Goal: Transaction & Acquisition: Purchase product/service

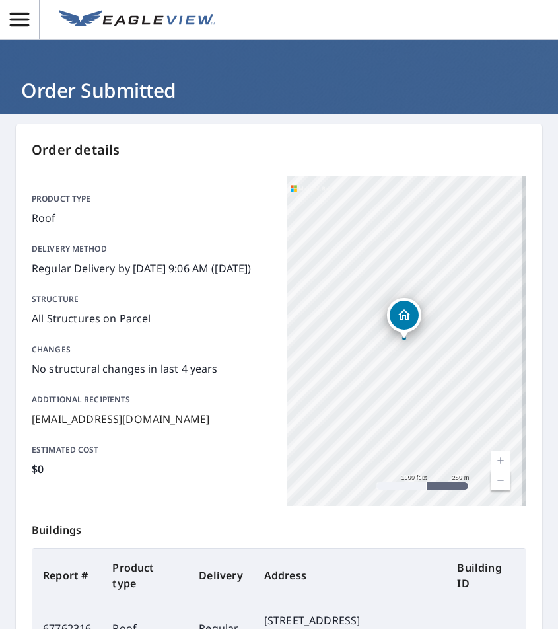
scroll to position [196, 0]
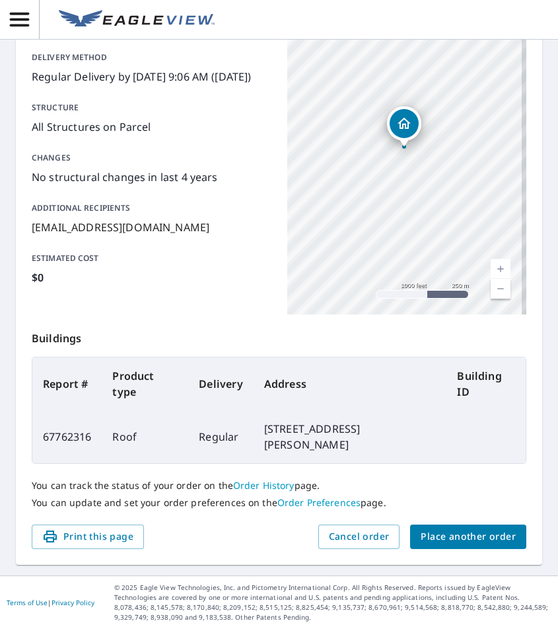
click at [494, 542] on span "Place another order" at bounding box center [468, 536] width 95 height 17
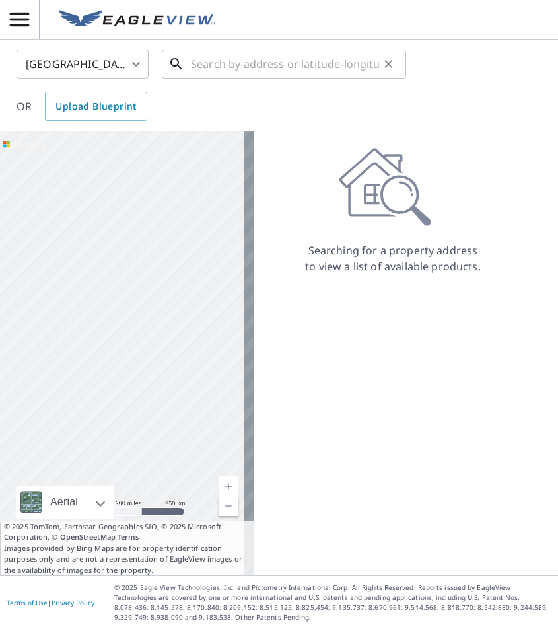
click at [236, 62] on input "text" at bounding box center [285, 64] width 188 height 37
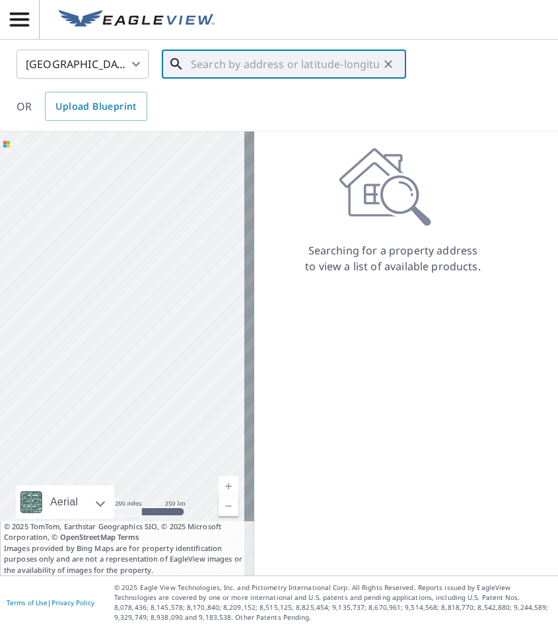
paste input "[STREET_ADDRESS][US_STATE]"
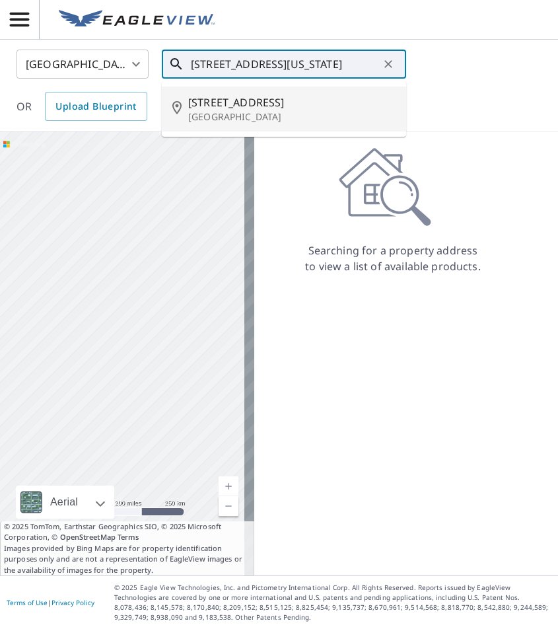
click at [265, 117] on p "[GEOGRAPHIC_DATA]" at bounding box center [291, 116] width 207 height 13
type input "[STREET_ADDRESS]"
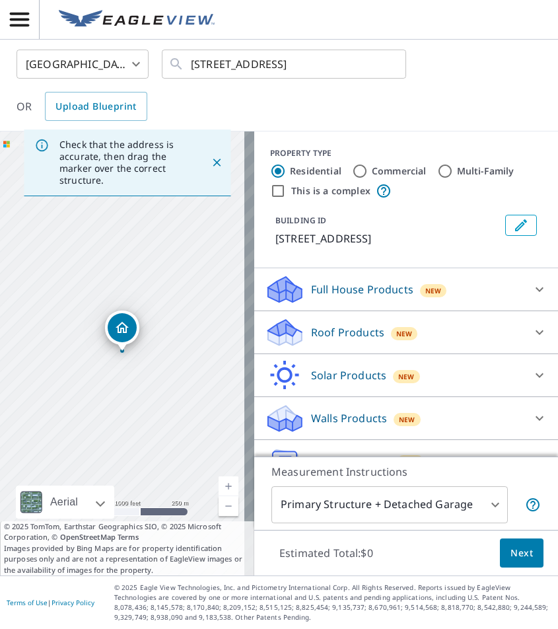
scroll to position [32, 0]
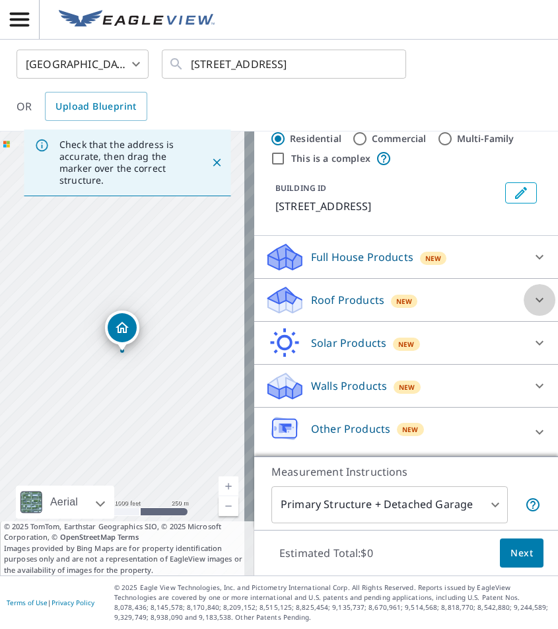
click at [532, 299] on icon at bounding box center [540, 300] width 16 height 16
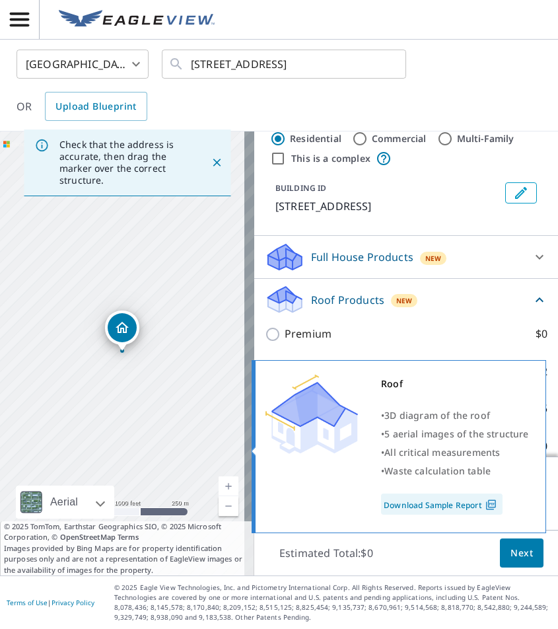
click at [512, 443] on div "• 5 aerial images of the structure" at bounding box center [455, 434] width 148 height 18
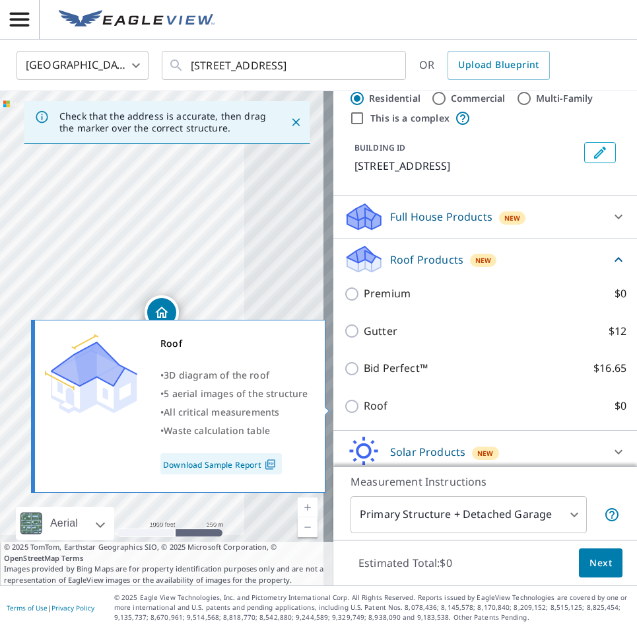
click at [405, 410] on label "Roof $0" at bounding box center [495, 406] width 263 height 17
click at [364, 410] on input "Roof $0" at bounding box center [354, 406] width 20 height 16
checkbox input "true"
type input "3"
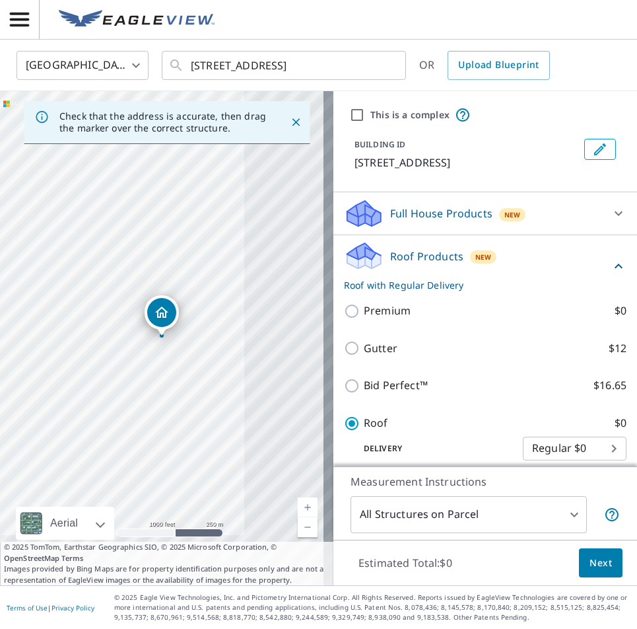
click at [557, 560] on span "Next" at bounding box center [601, 563] width 22 height 17
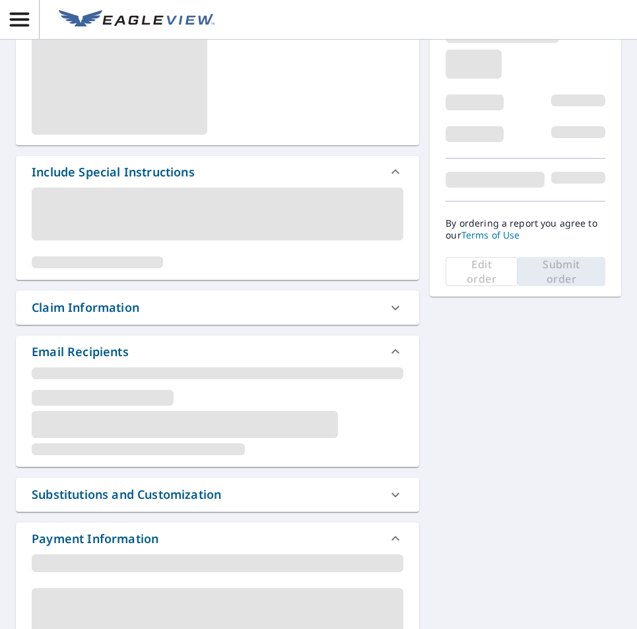
scroll to position [134, 0]
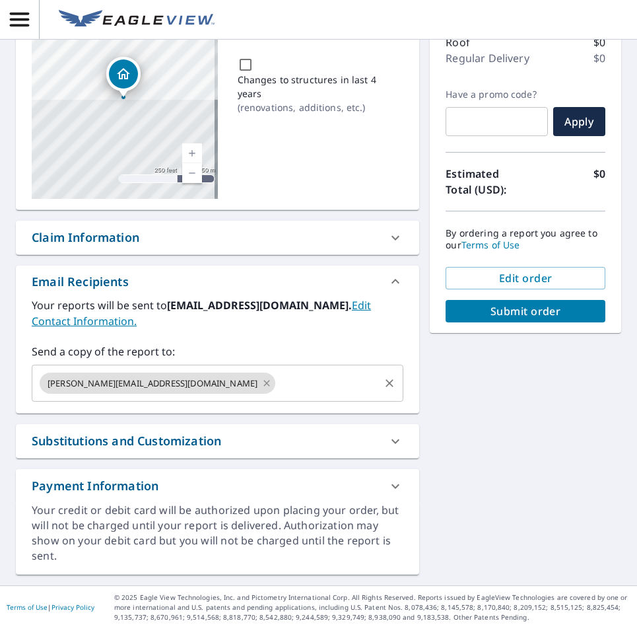
click at [264, 386] on icon at bounding box center [267, 383] width 6 height 6
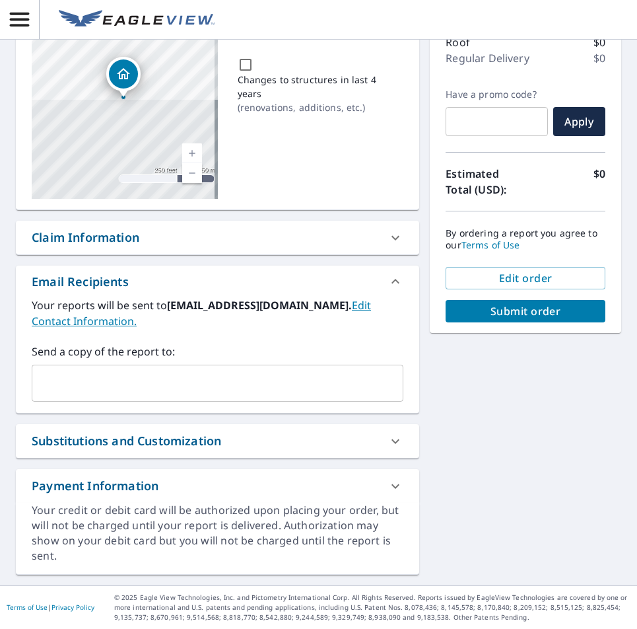
click at [145, 386] on input "text" at bounding box center [208, 383] width 340 height 25
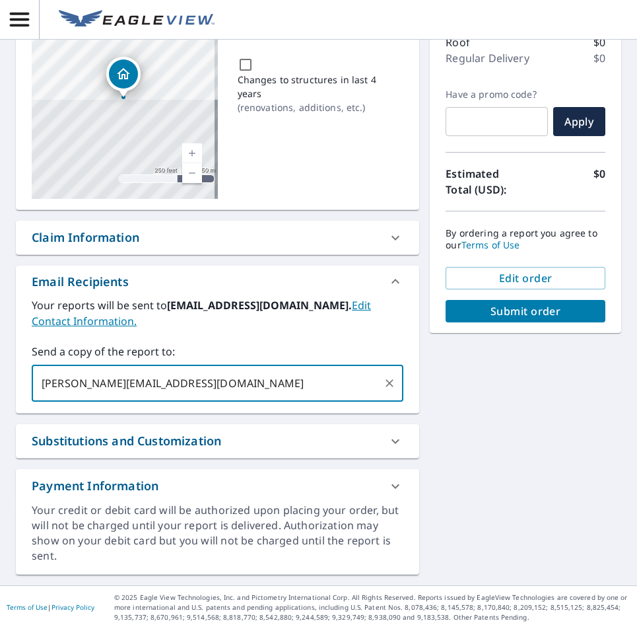
type input "[PERSON_NAME][EMAIL_ADDRESS][DOMAIN_NAME]"
click at [466, 304] on span "Submit order" at bounding box center [525, 311] width 139 height 15
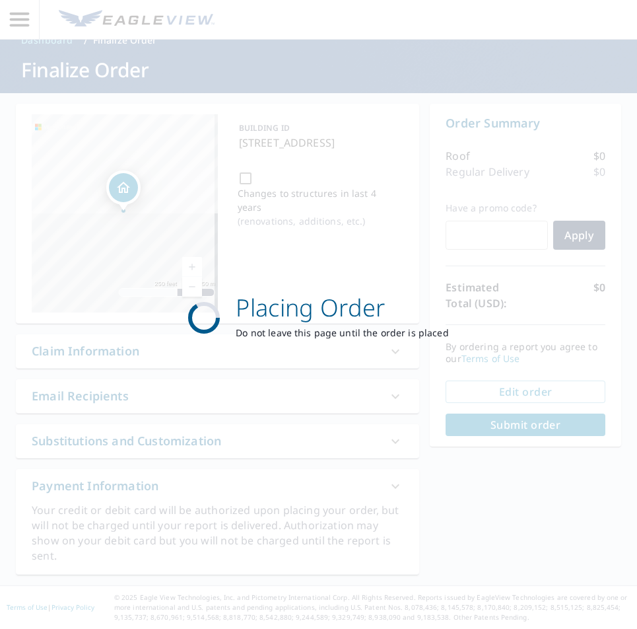
scroll to position [20, 0]
